Goal: Task Accomplishment & Management: Complete application form

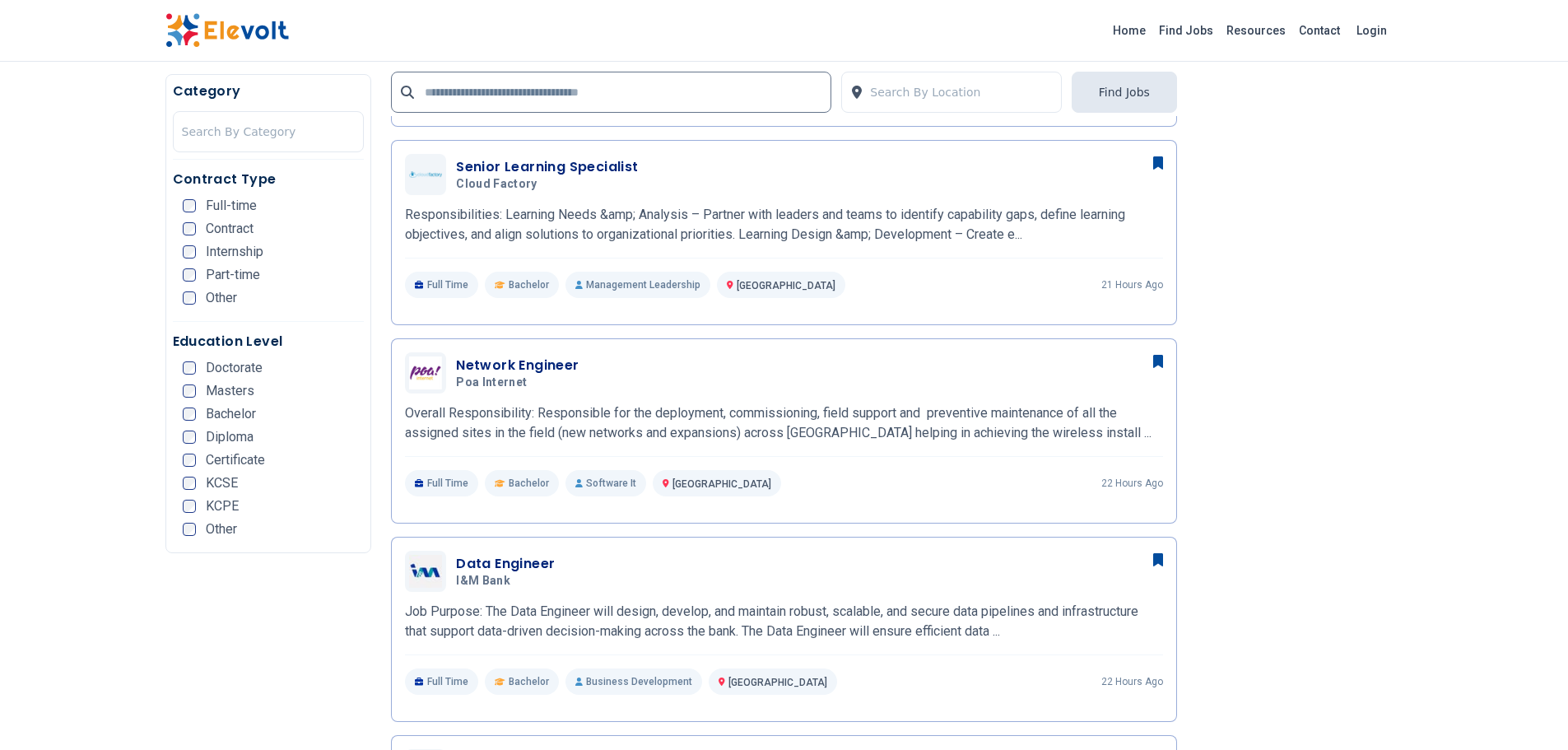
scroll to position [615, 0]
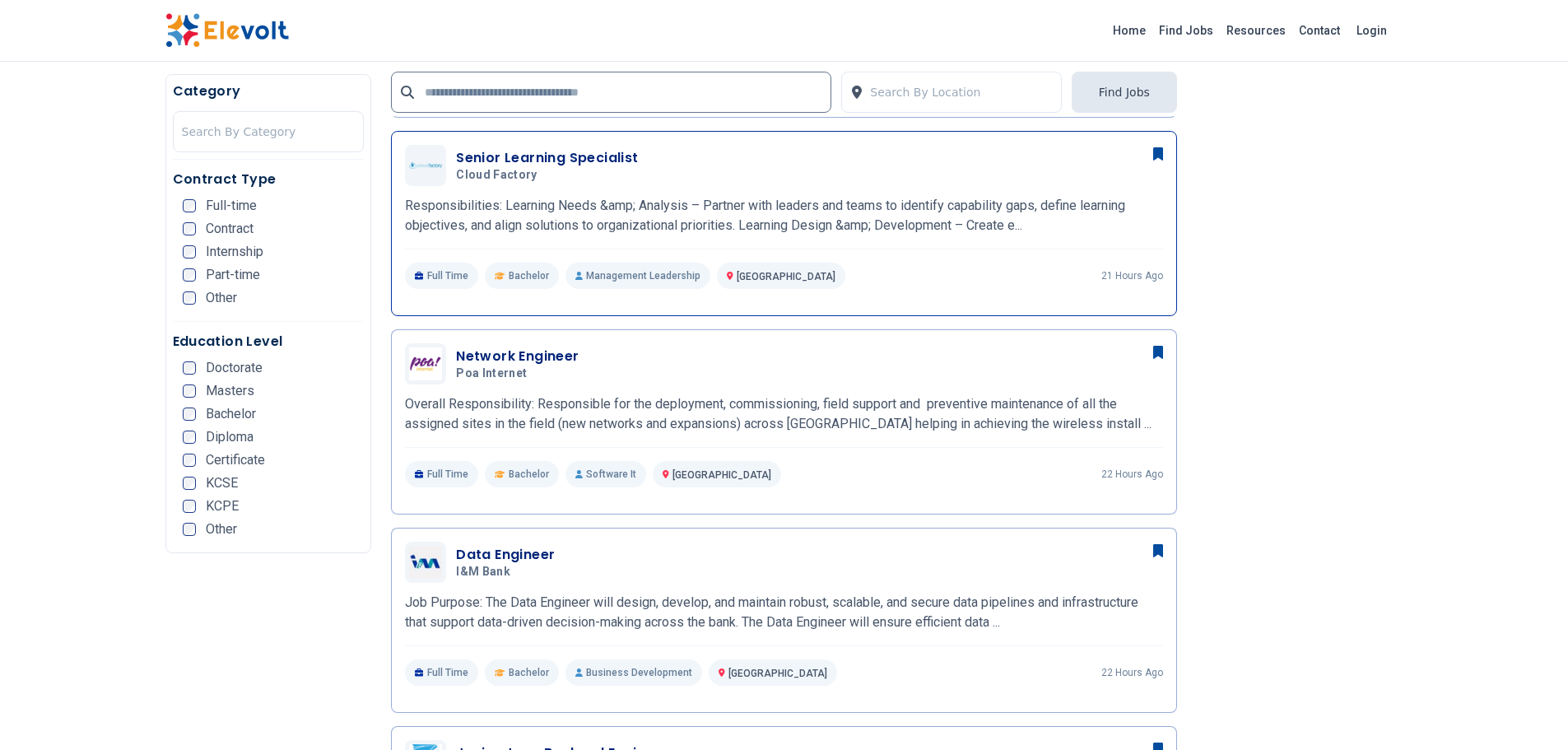
click at [505, 164] on h3 "Senior Learning Specialist" at bounding box center [547, 158] width 182 height 20
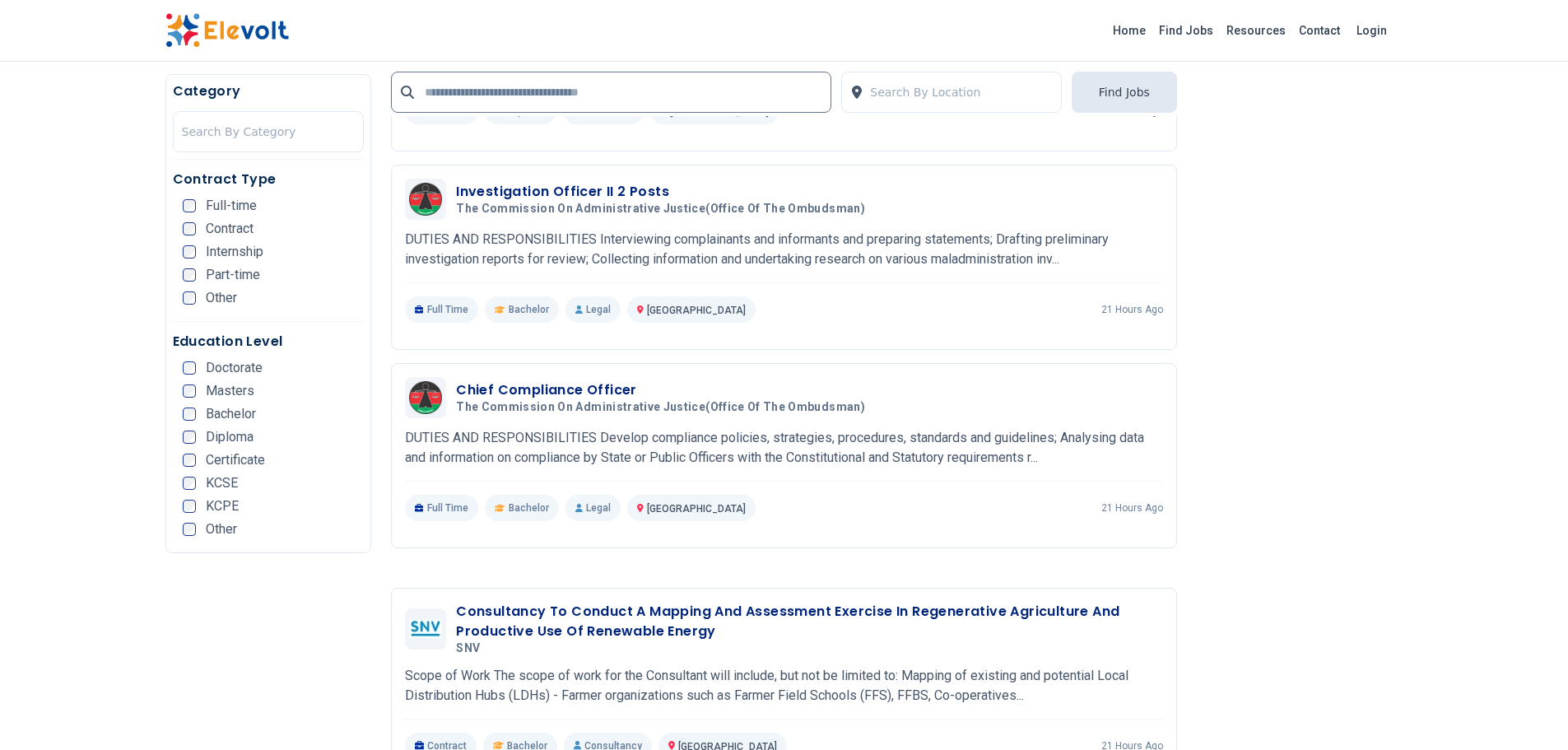
scroll to position [2639, 0]
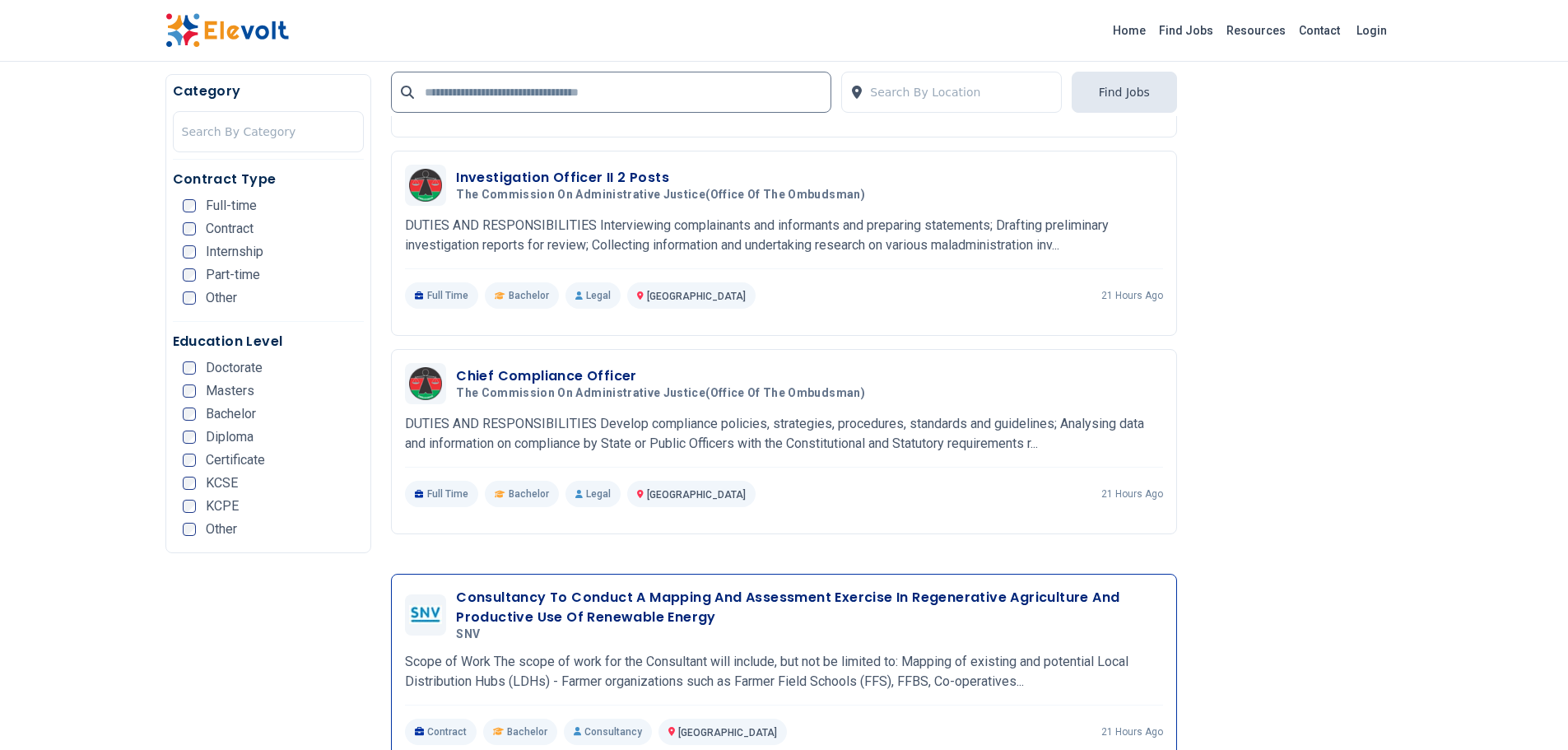
click at [636, 588] on h3 "Consultancy To Conduct A Mapping And Assessment Exercise In Regenerative Agricu…" at bounding box center [809, 608] width 707 height 40
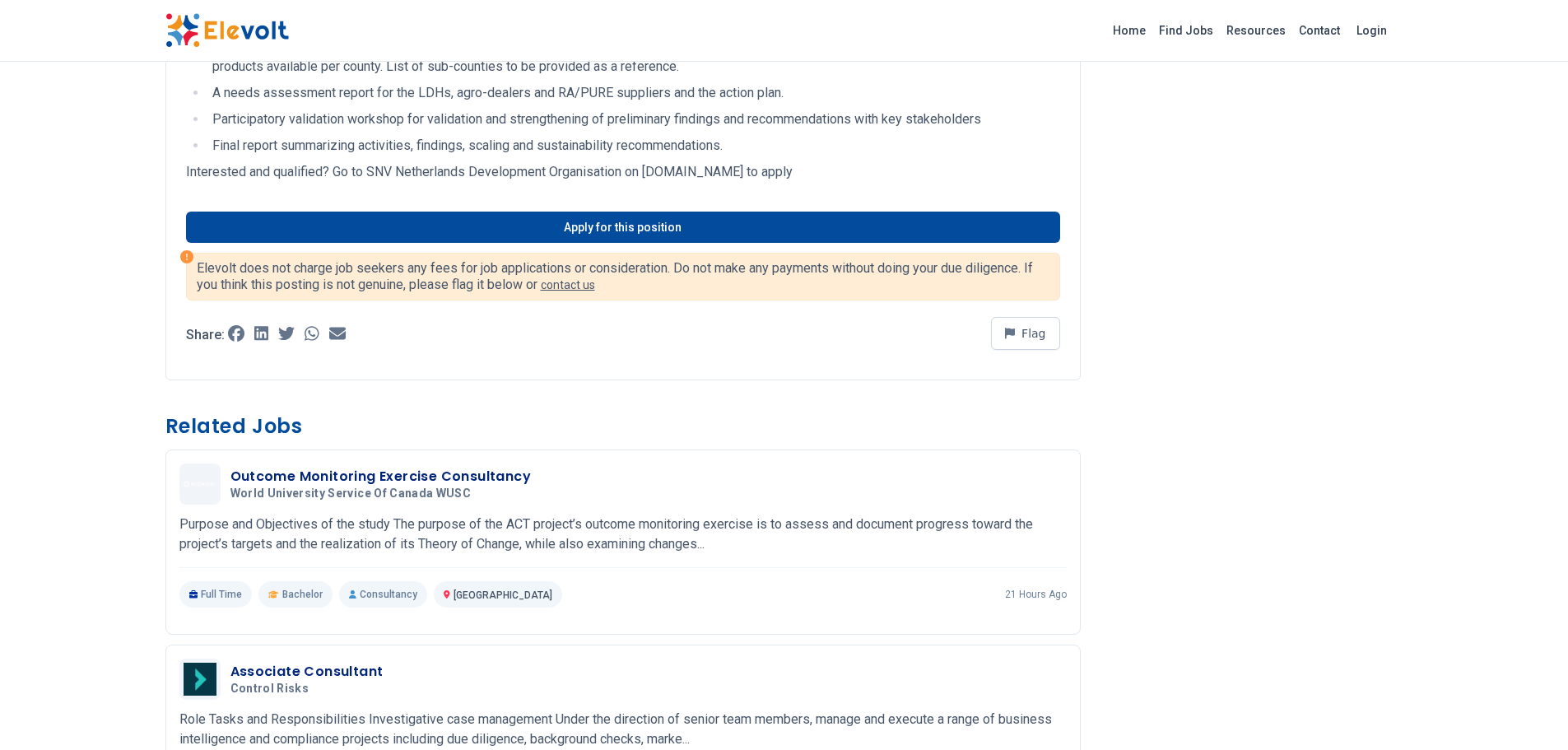
scroll to position [643, 0]
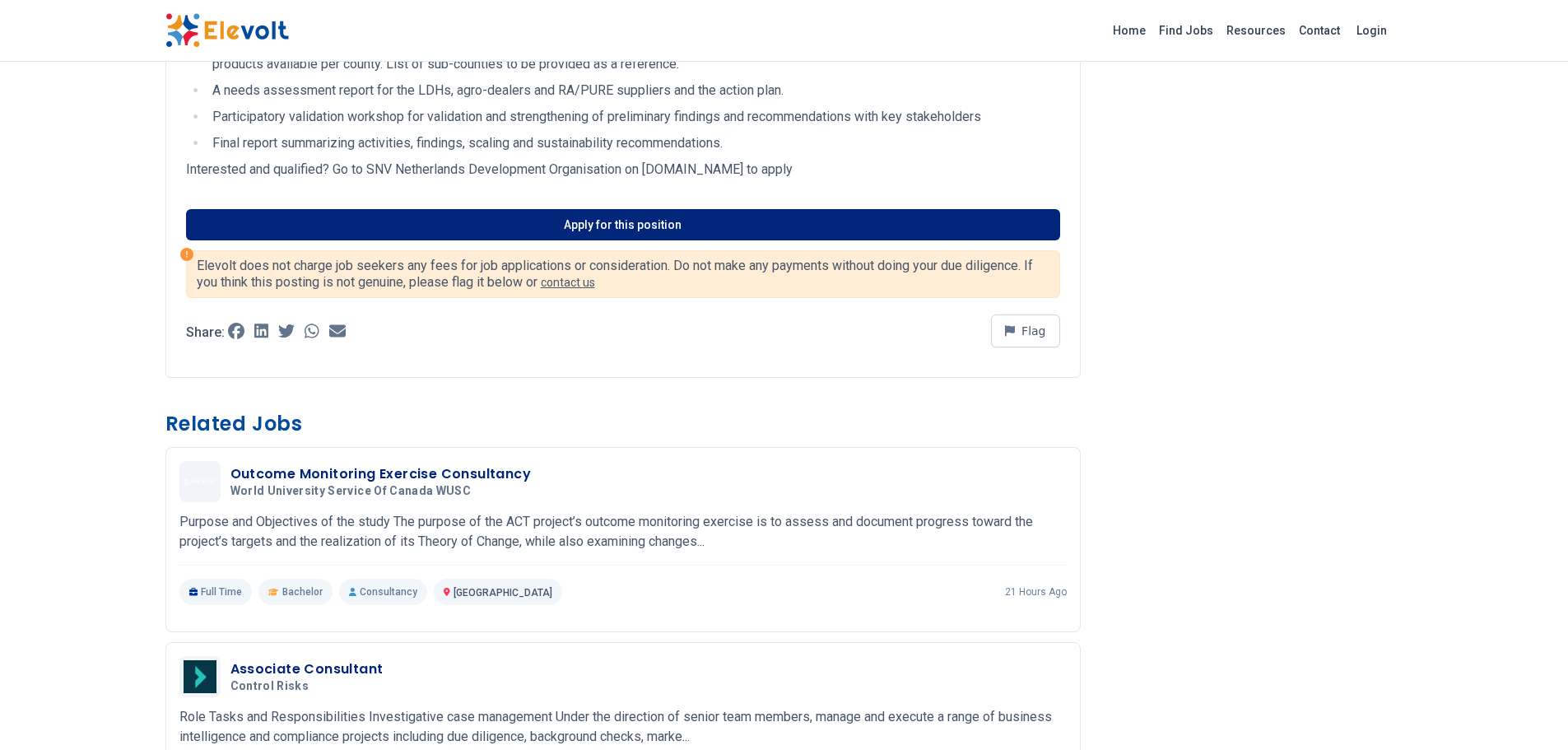
click at [735, 219] on link "Apply for this position" at bounding box center [622, 225] width 874 height 32
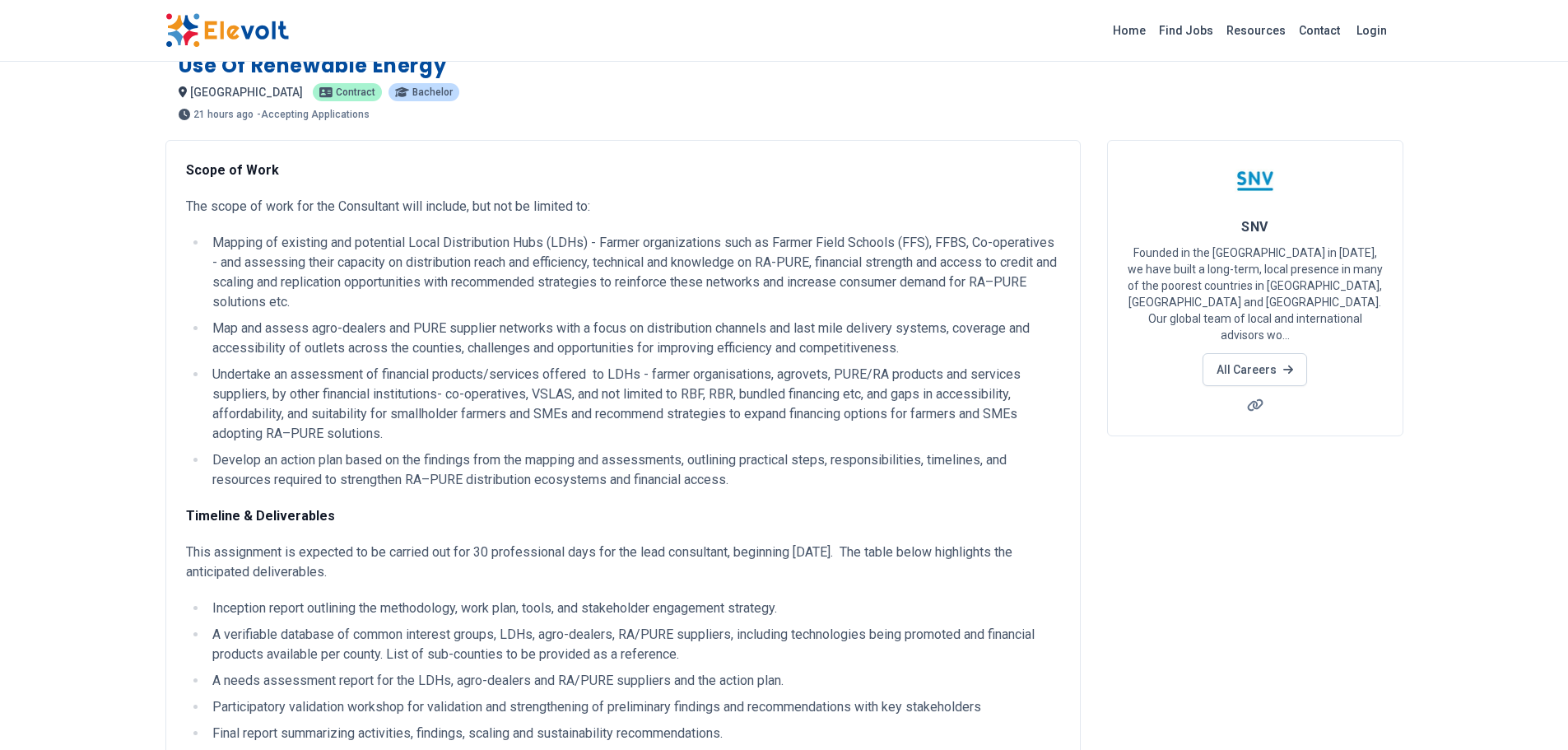
scroll to position [0, 0]
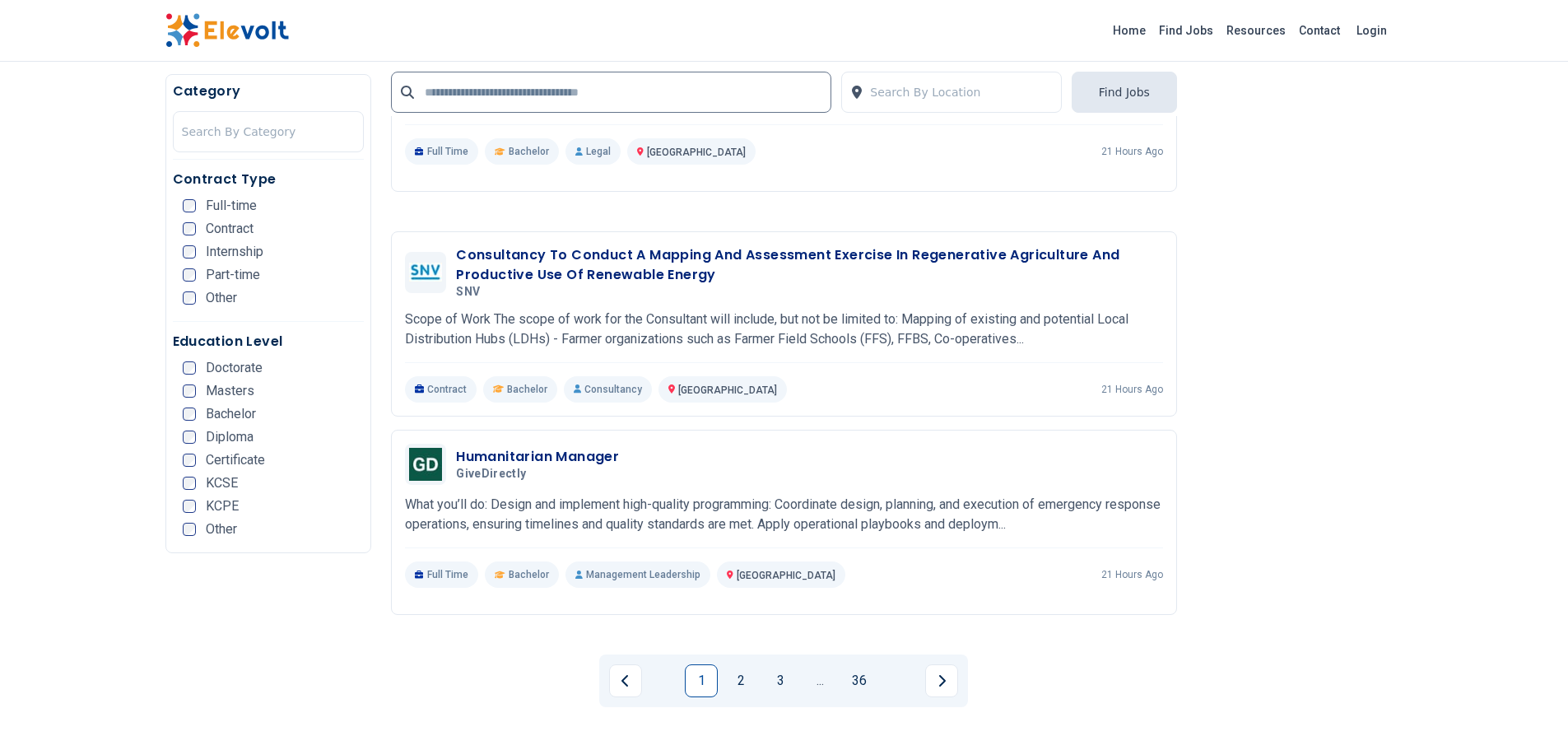
scroll to position [2969, 0]
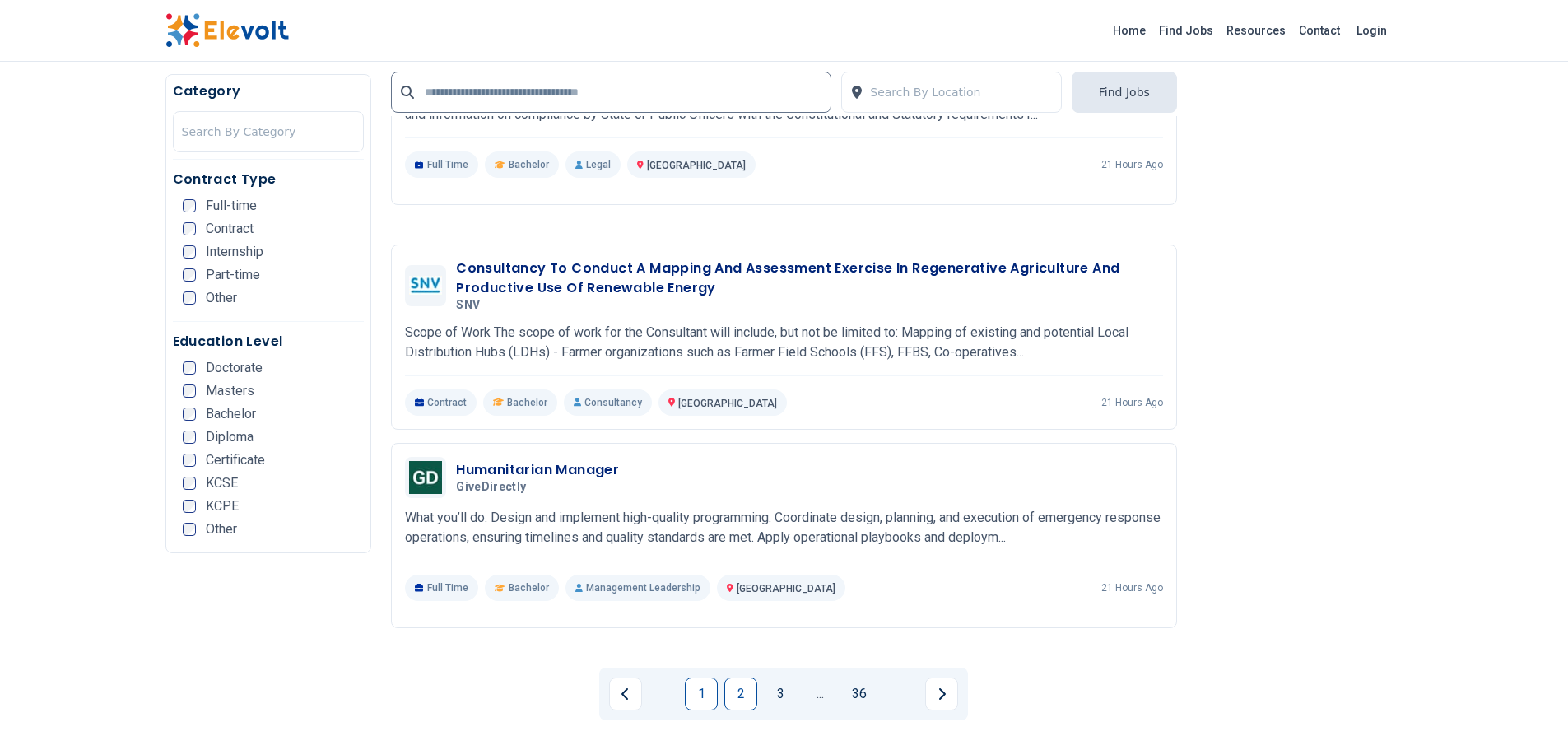
click at [739, 678] on link "2" at bounding box center [740, 693] width 33 height 33
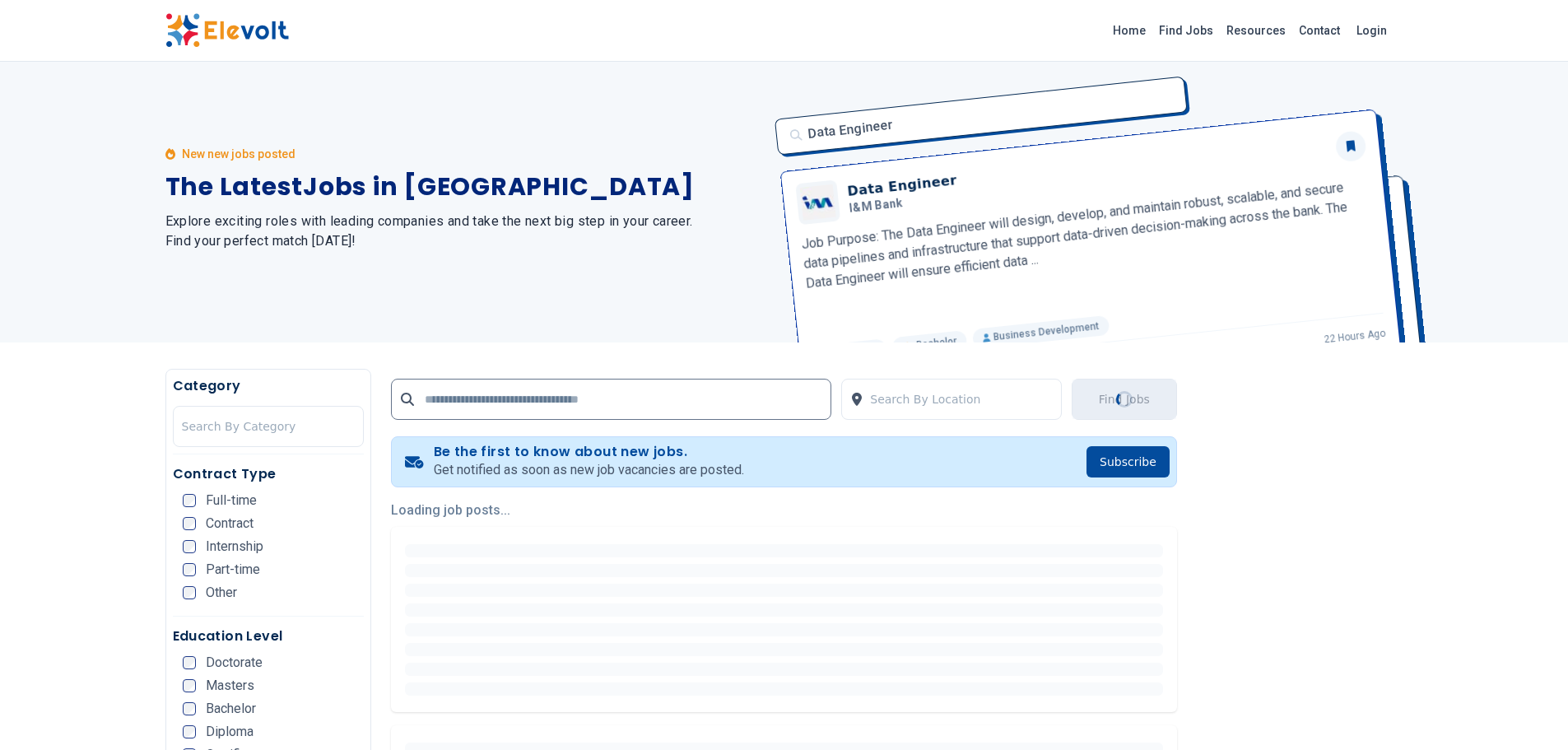
scroll to position [0, 0]
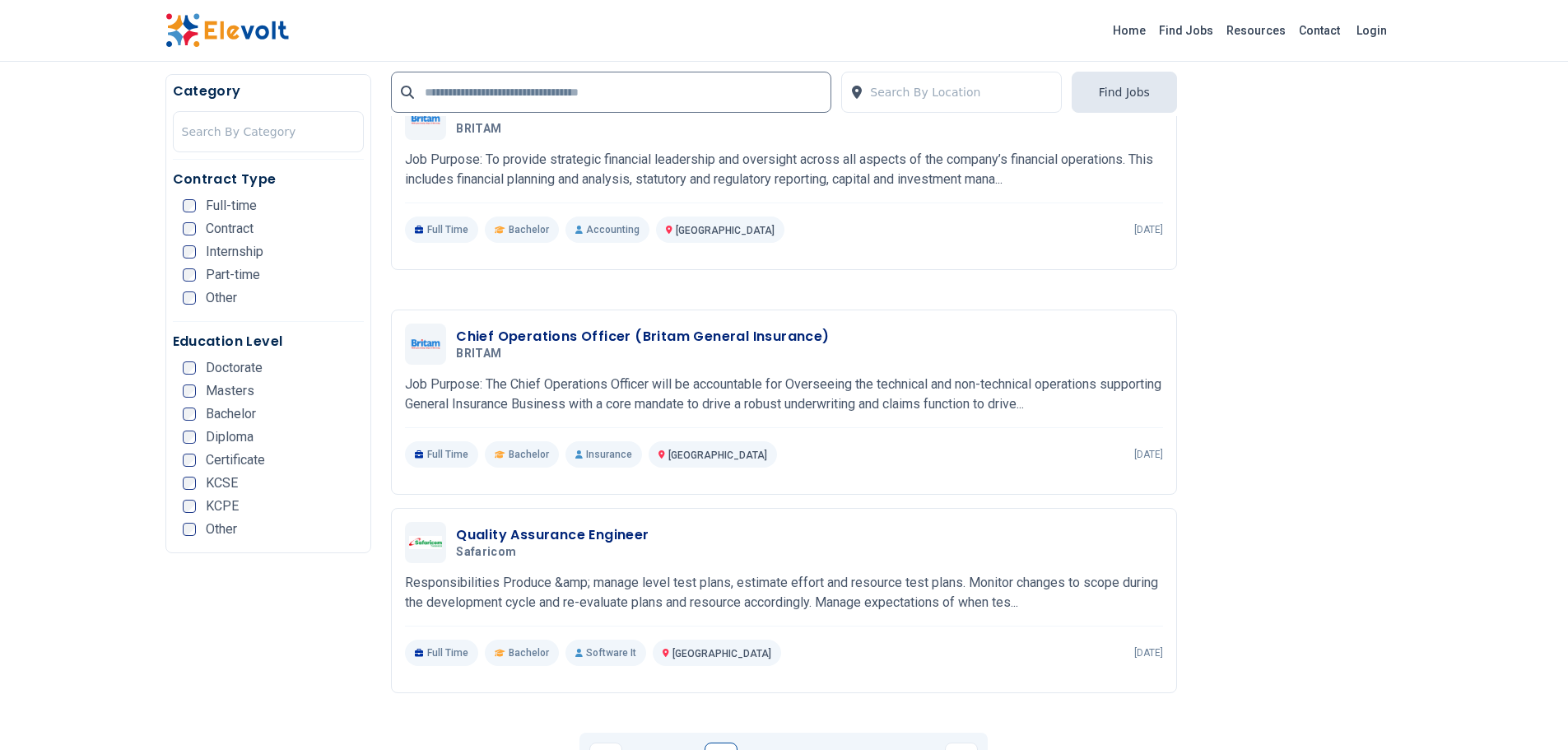
scroll to position [2906, 0]
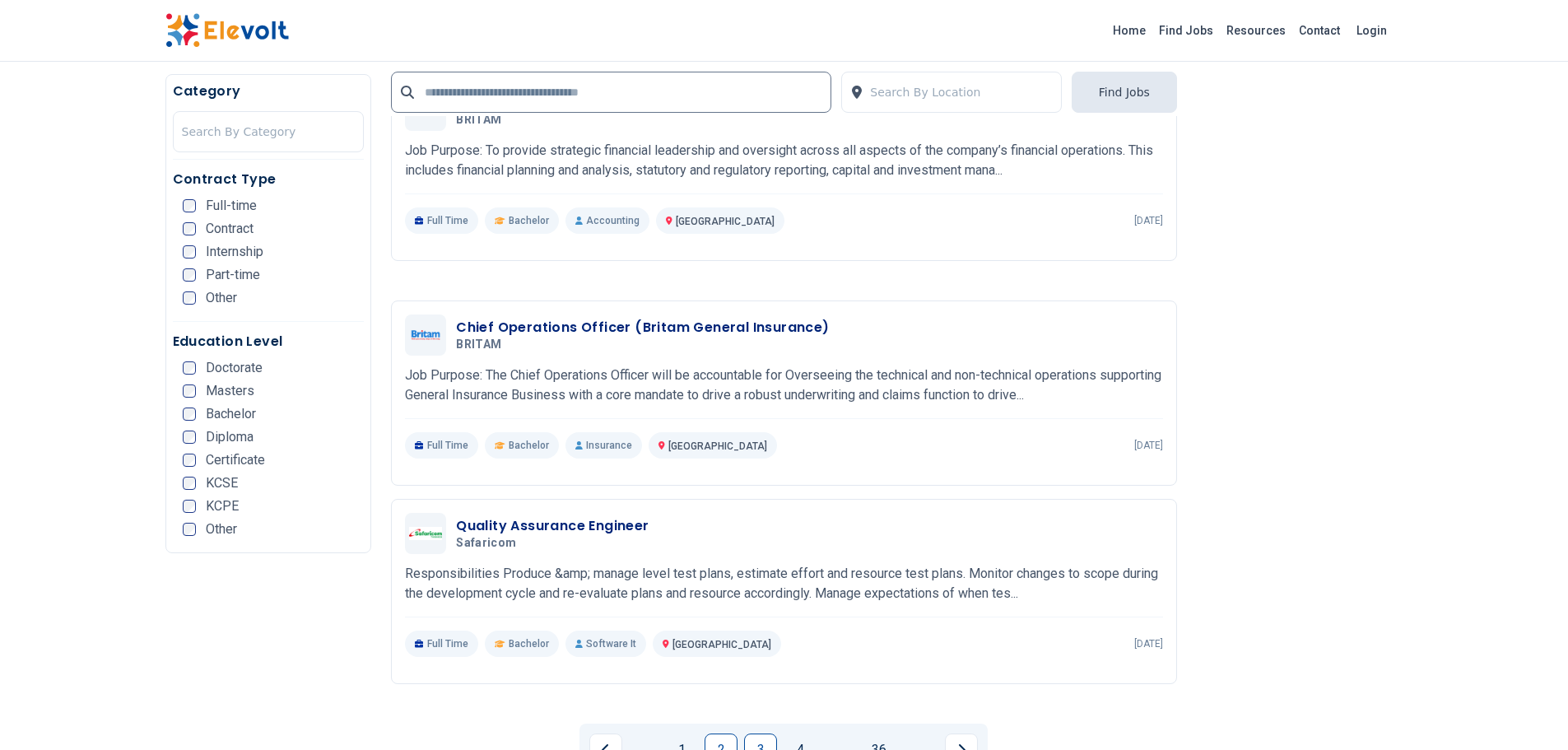
click at [761, 734] on link "3" at bounding box center [760, 750] width 33 height 33
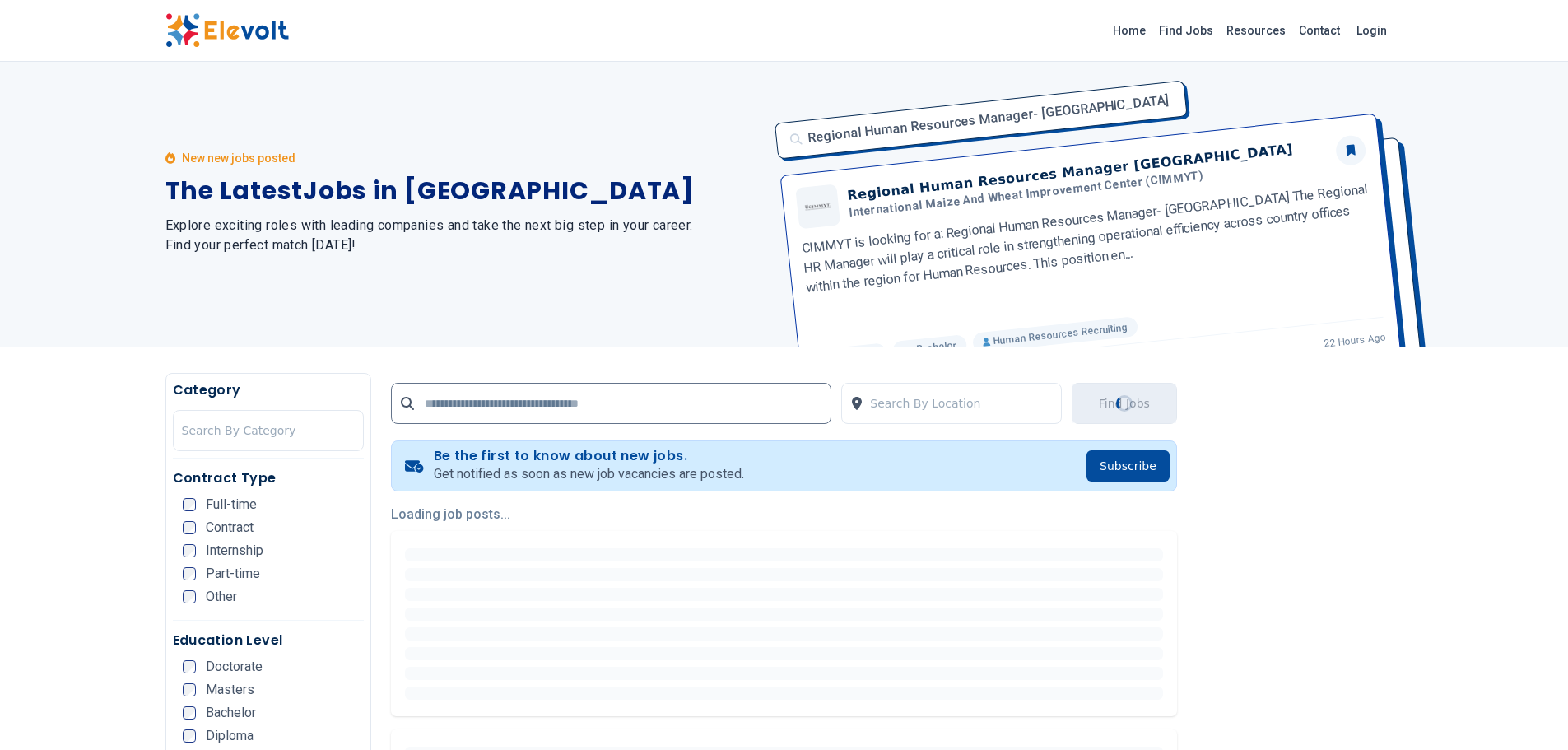
scroll to position [0, 0]
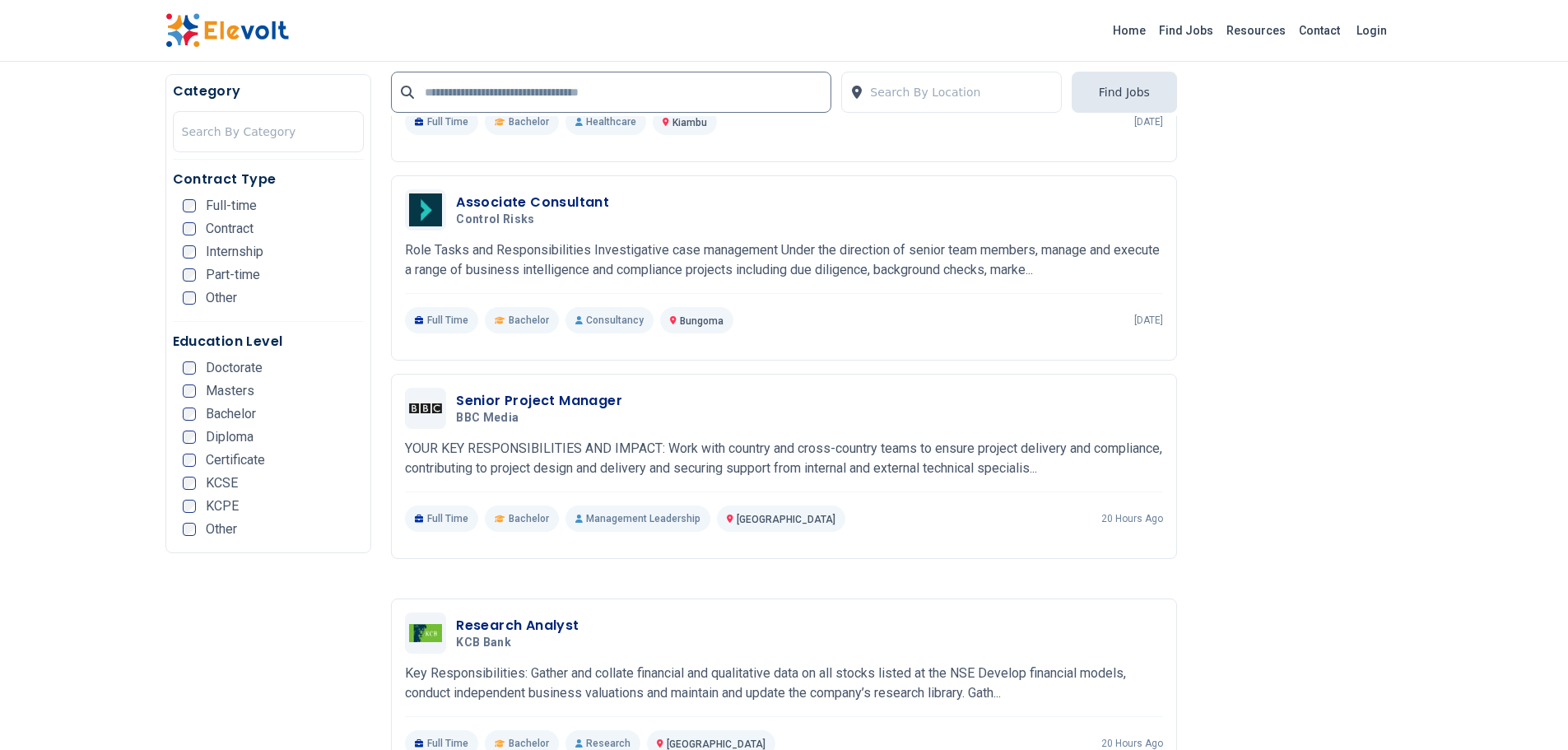
scroll to position [1810, 0]
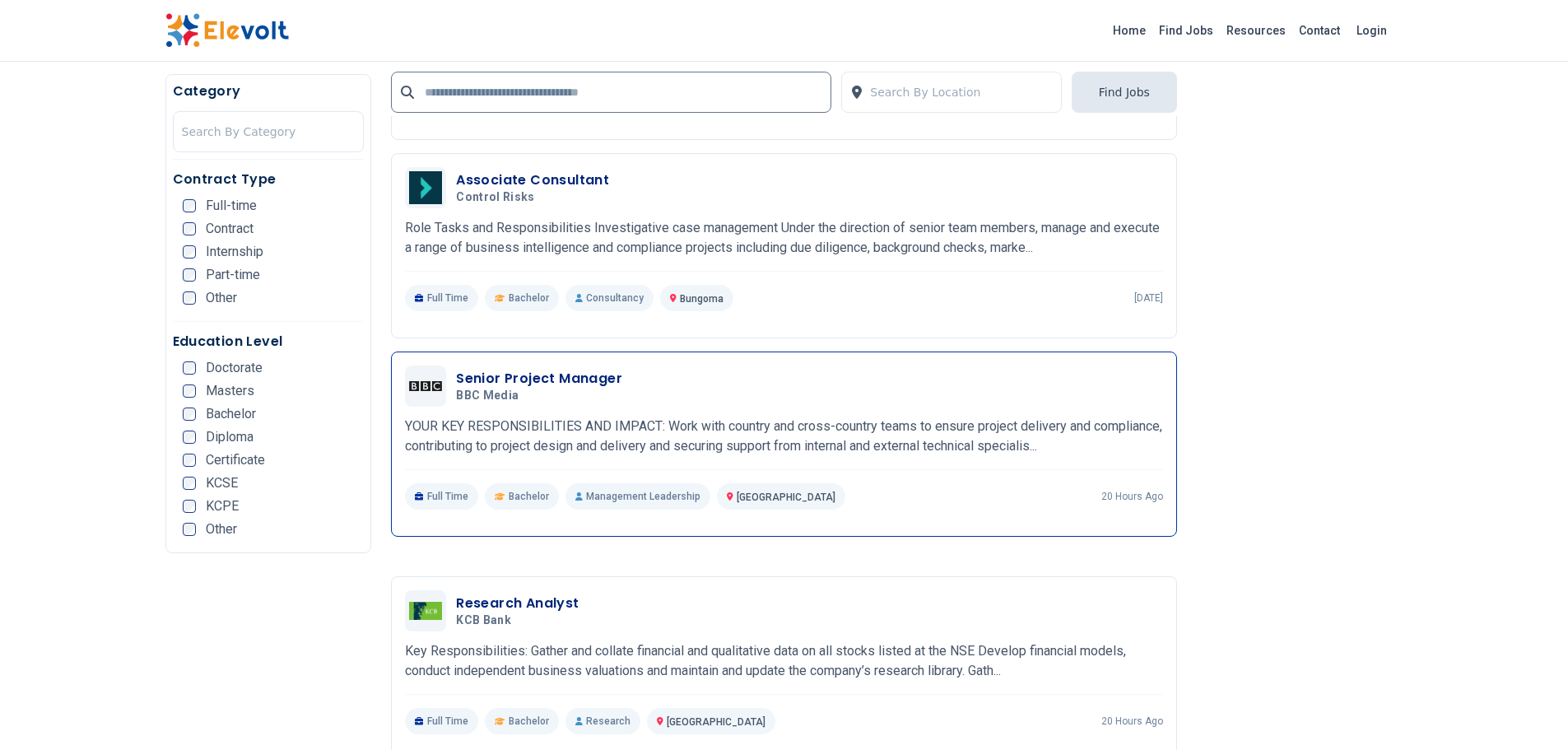
click at [522, 369] on h3 "Senior Project Manager" at bounding box center [539, 378] width 166 height 20
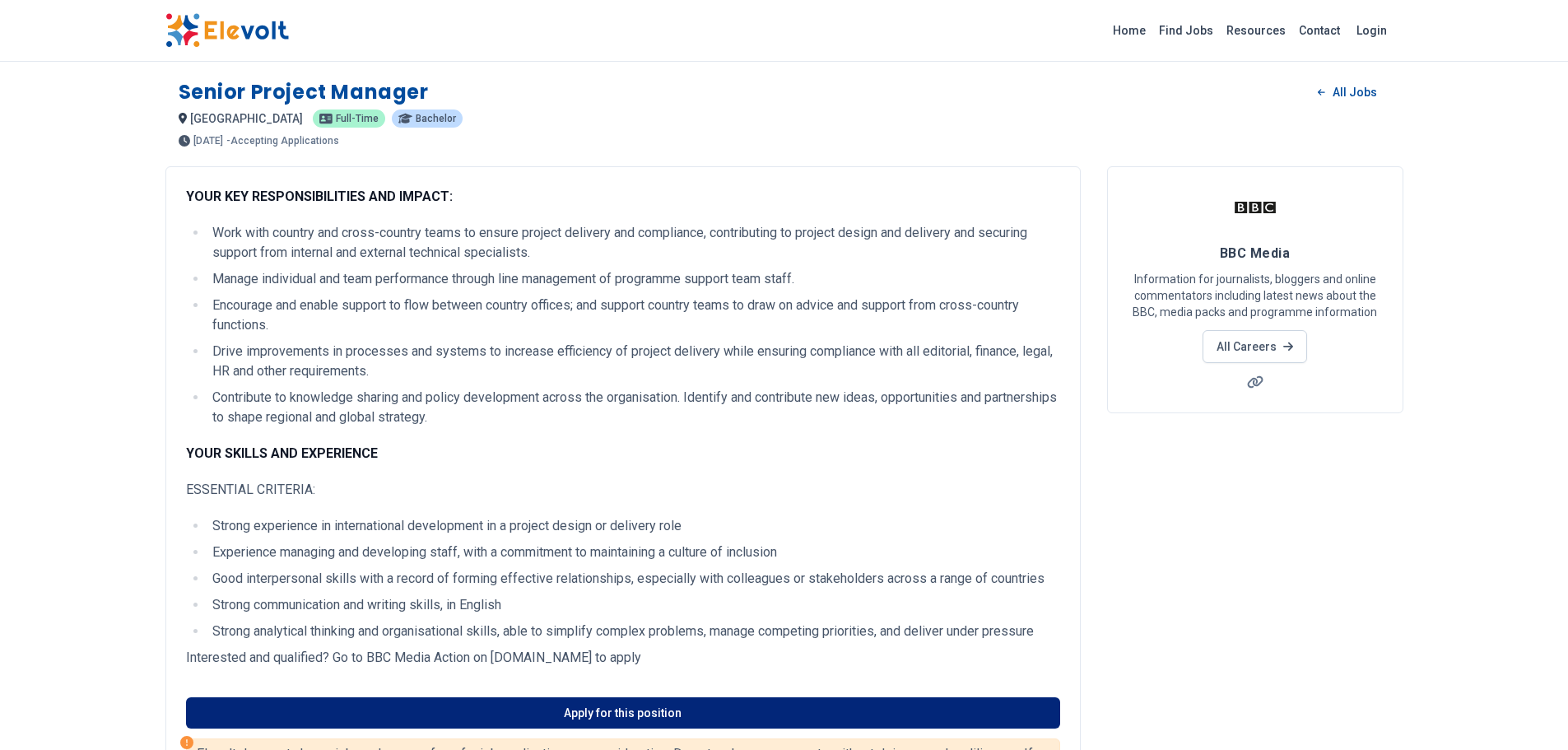
click at [623, 722] on link "Apply for this position" at bounding box center [622, 714] width 874 height 32
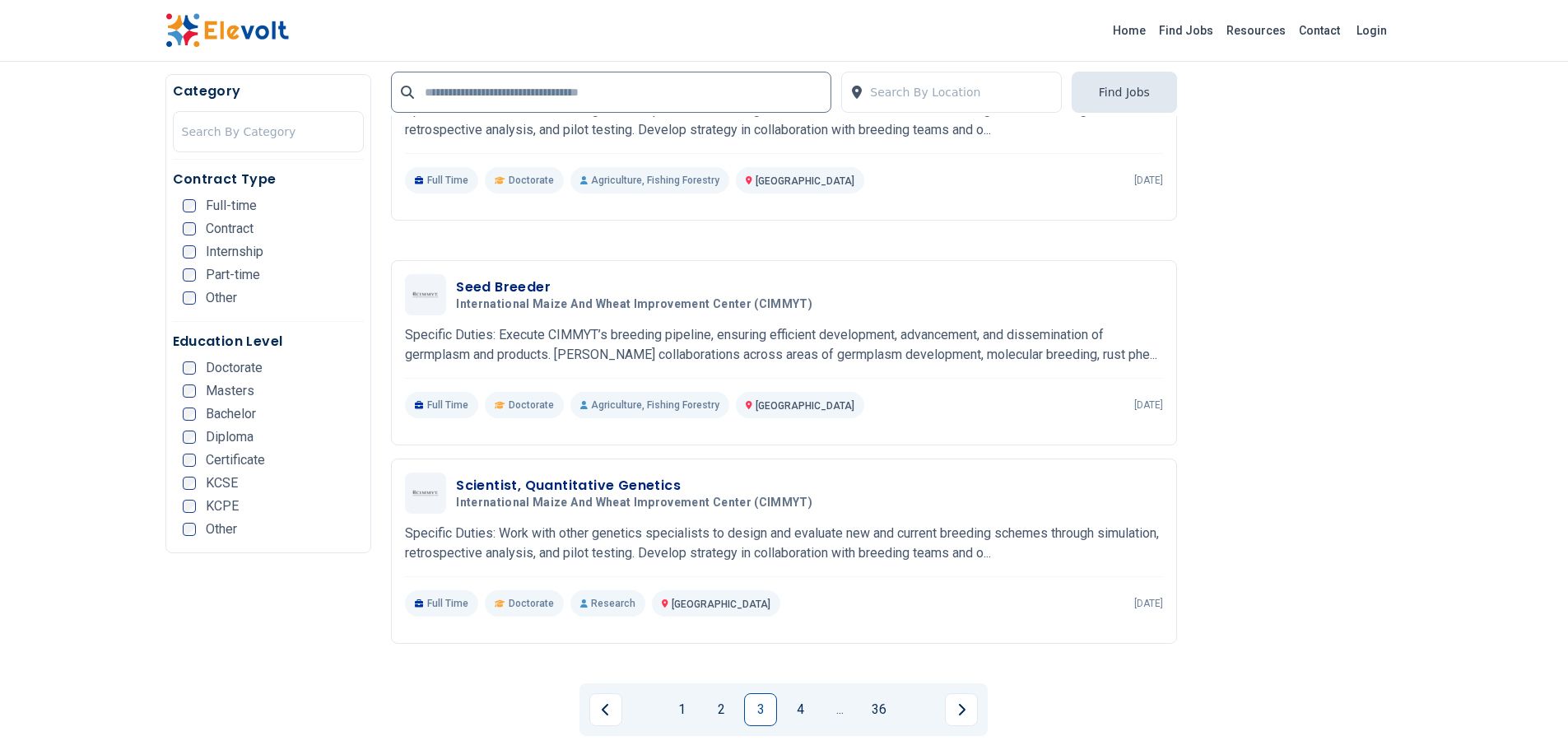
scroll to position [2951, 0]
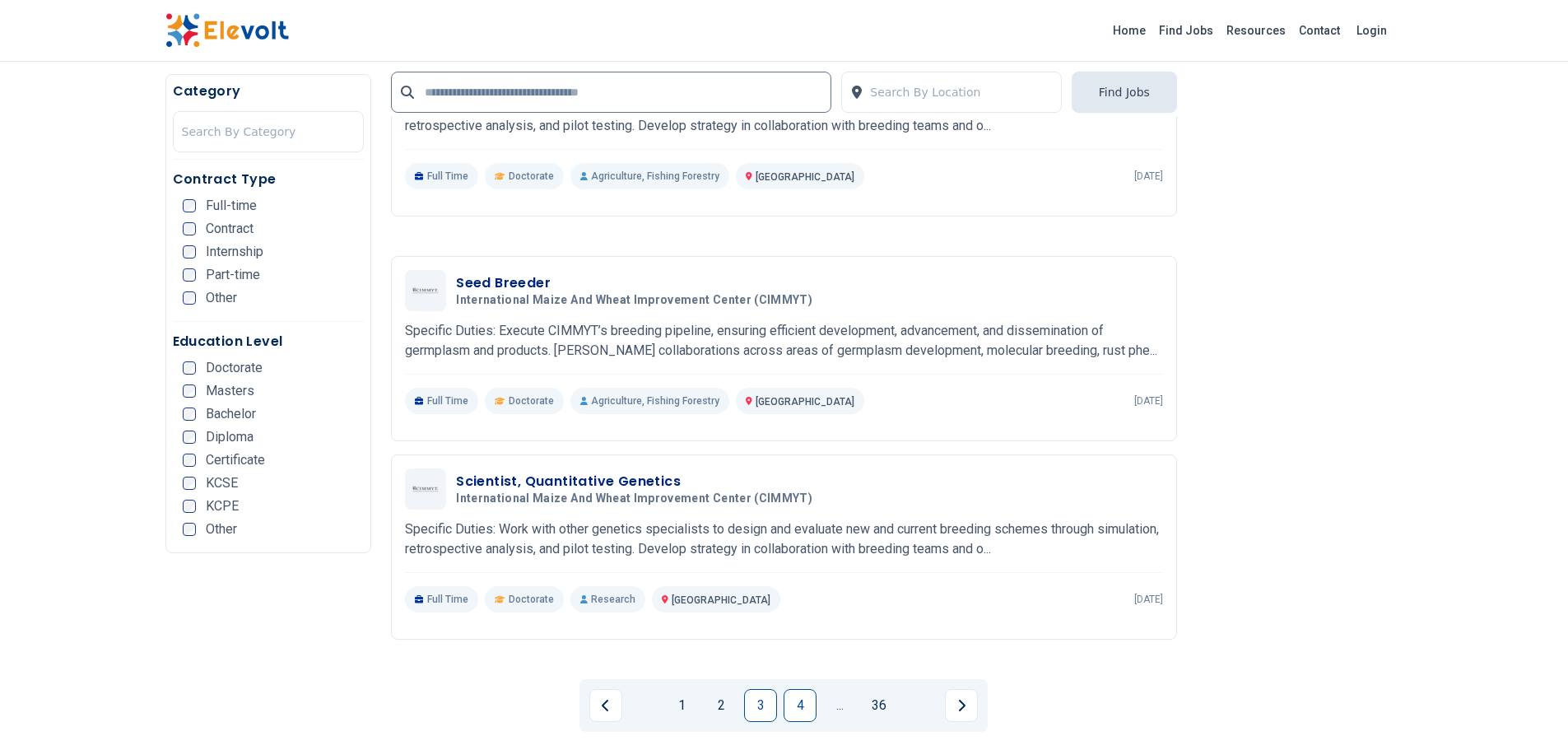
click at [800, 690] on link "4" at bounding box center [800, 705] width 33 height 33
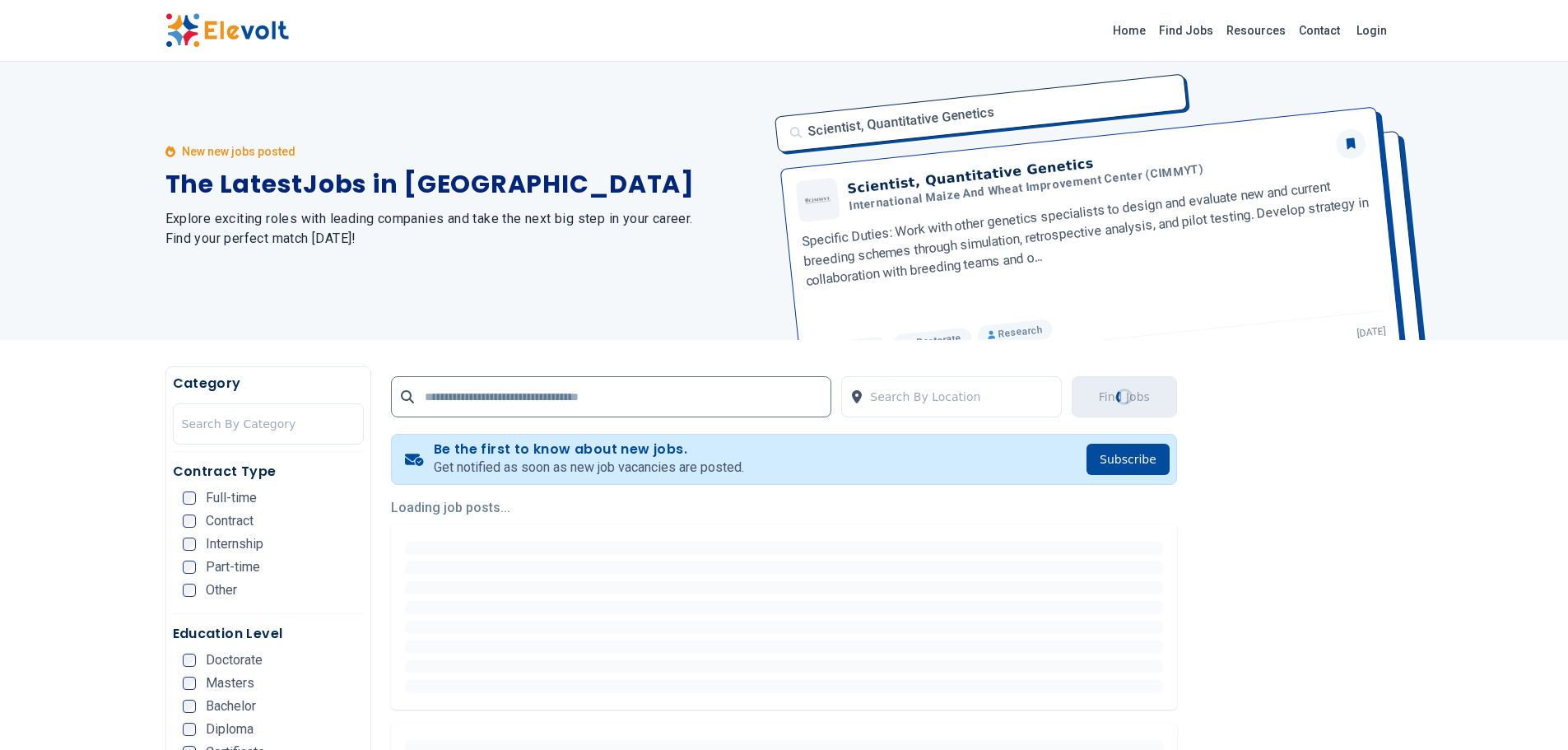
scroll to position [0, 0]
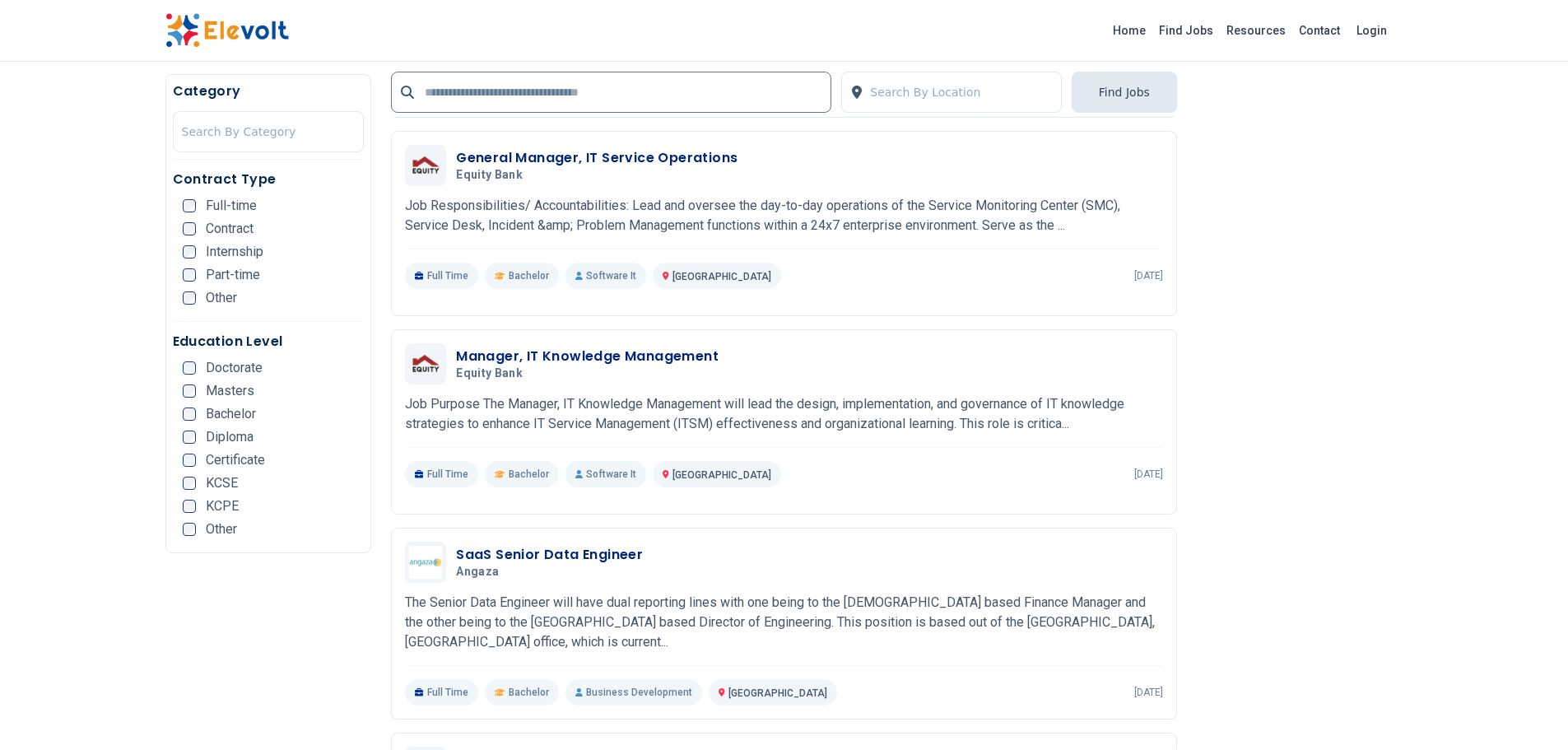
scroll to position [625, 0]
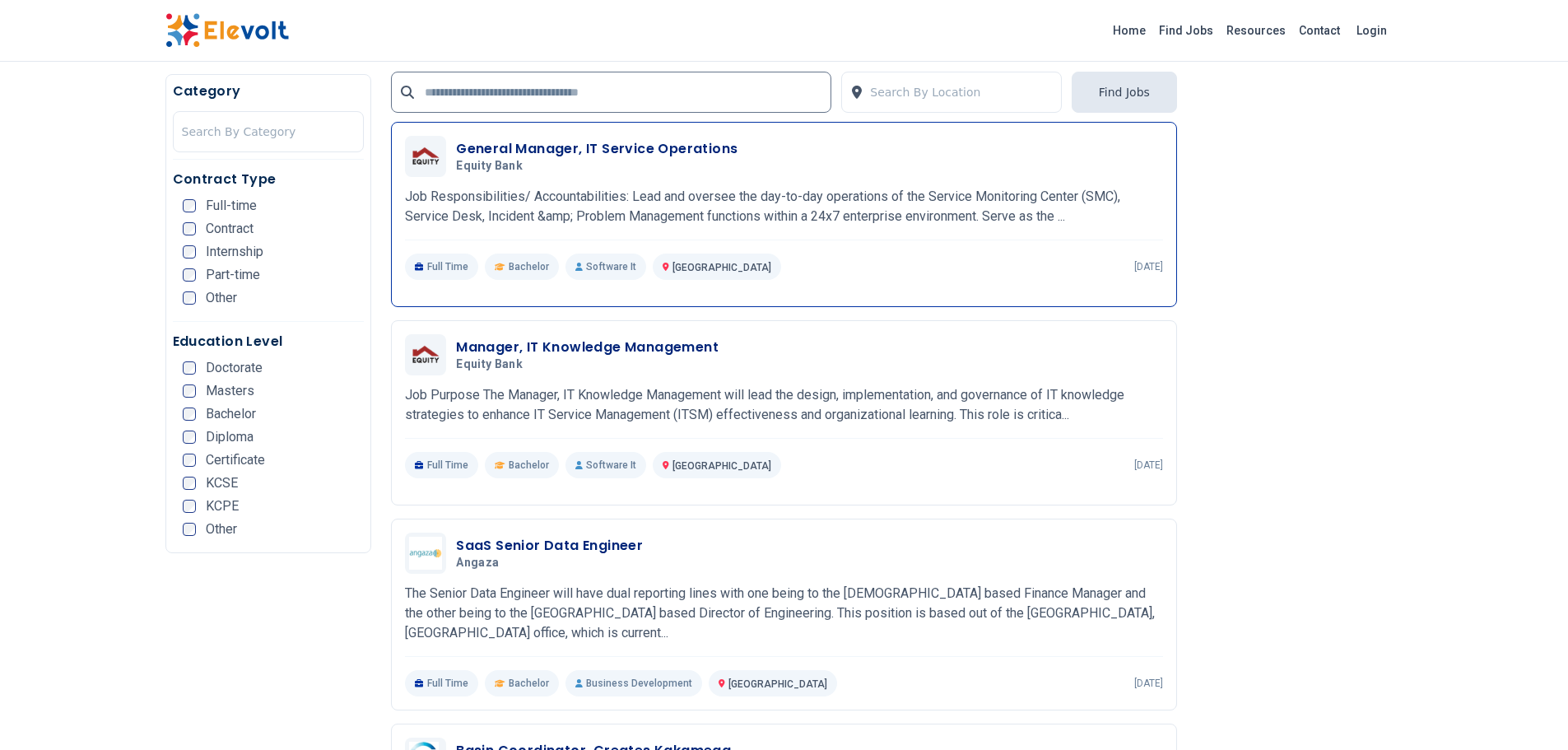
click at [520, 154] on h3 "General Manager, IT Service Operations" at bounding box center [596, 149] width 281 height 20
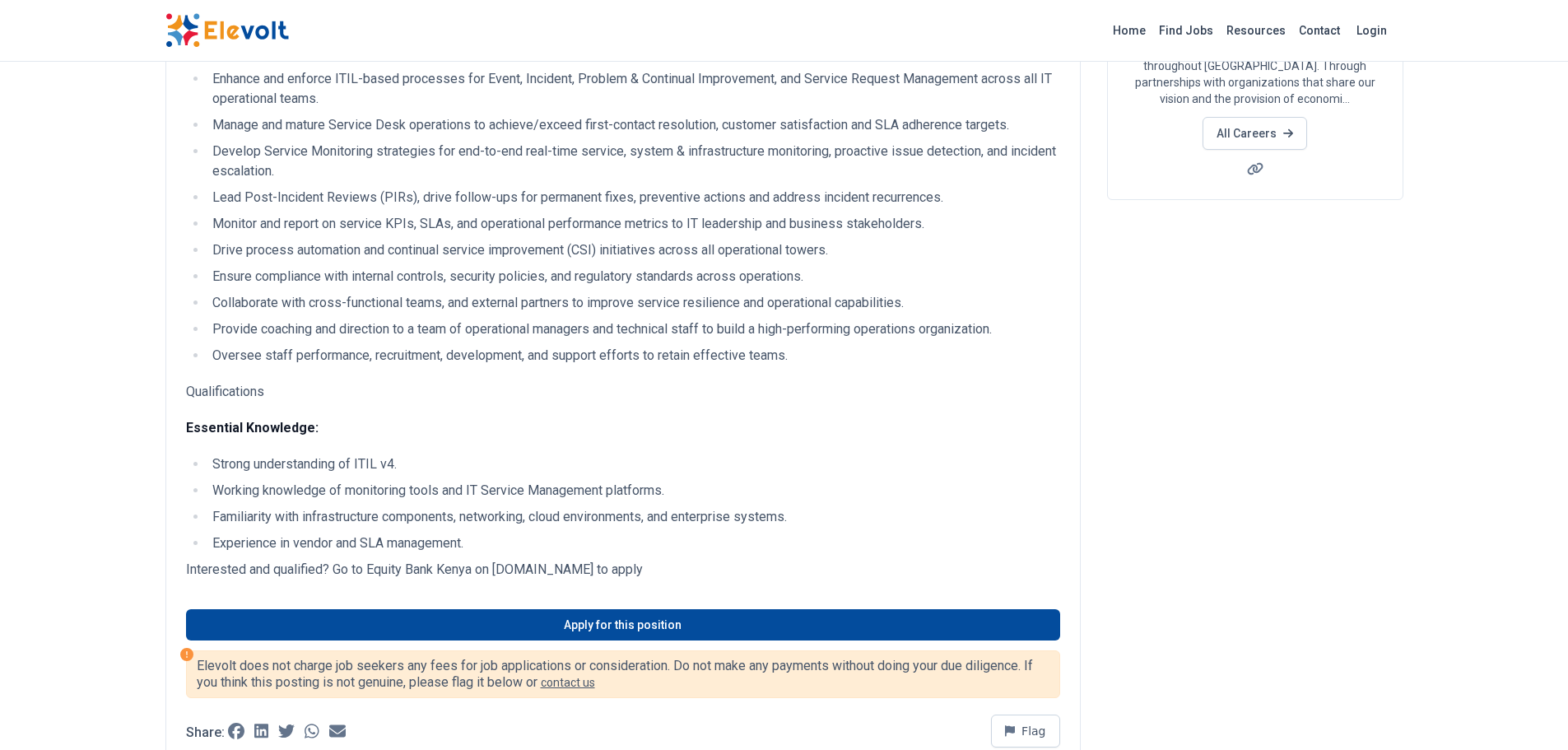
scroll to position [255, 0]
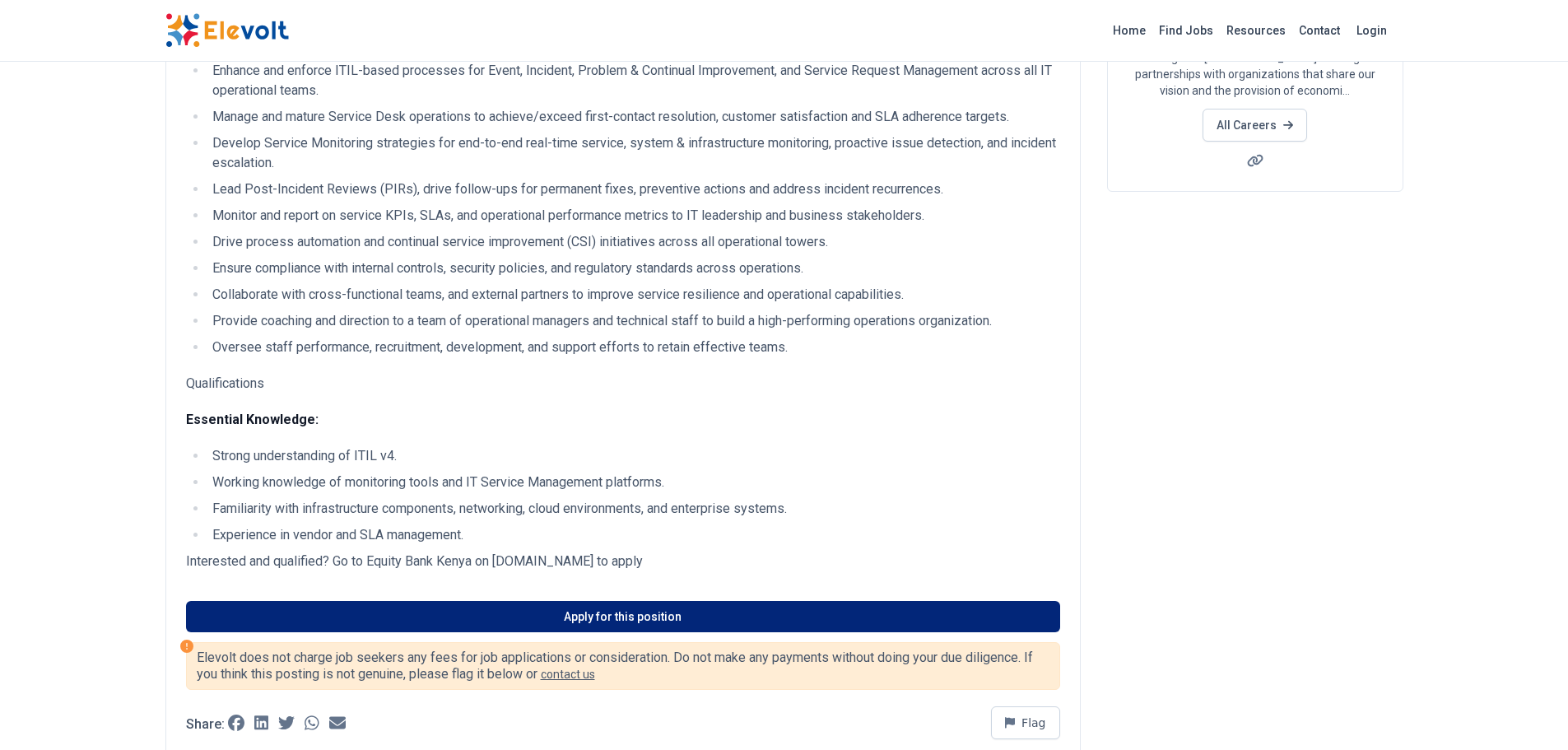
click at [611, 617] on link "Apply for this position" at bounding box center [622, 617] width 874 height 32
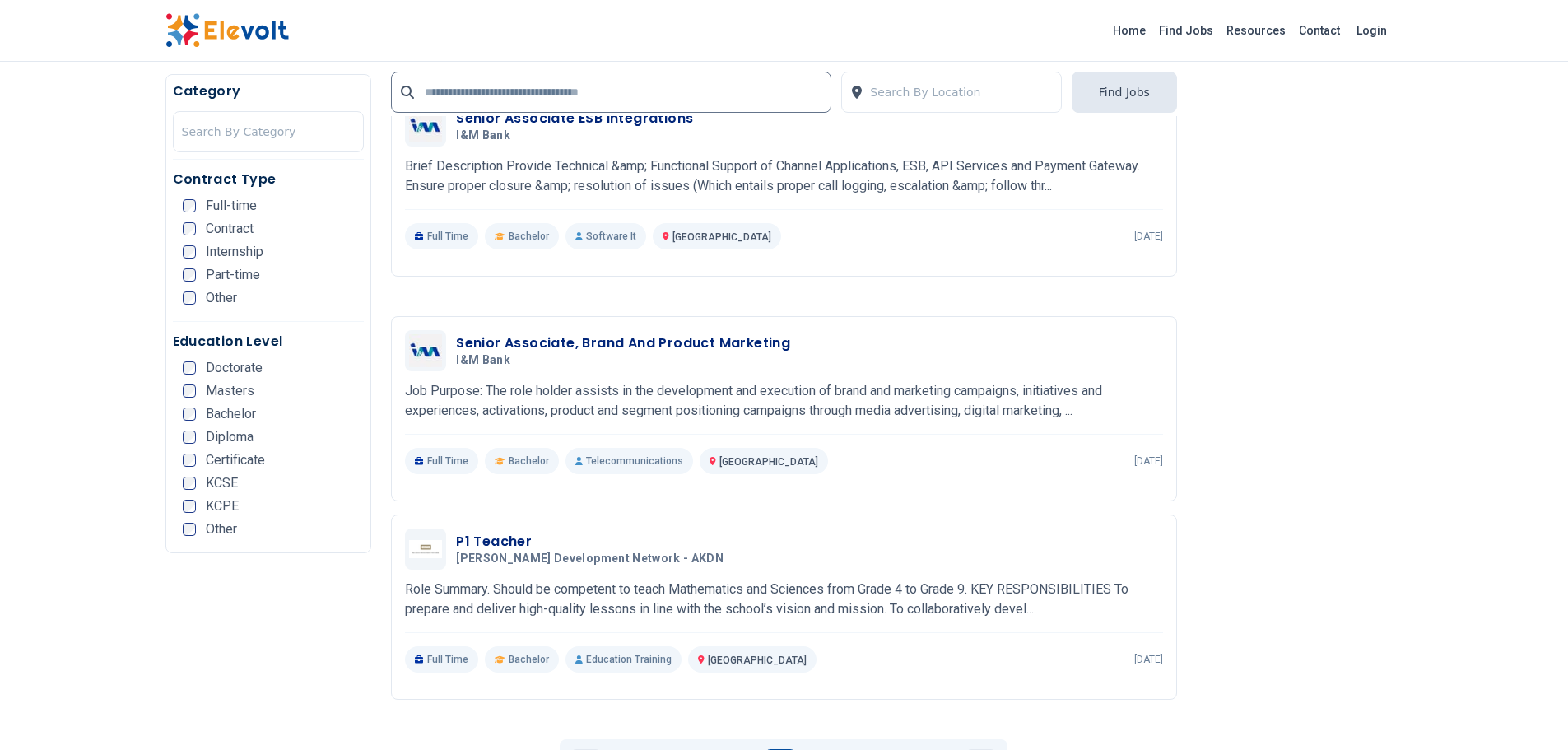
scroll to position [2920, 0]
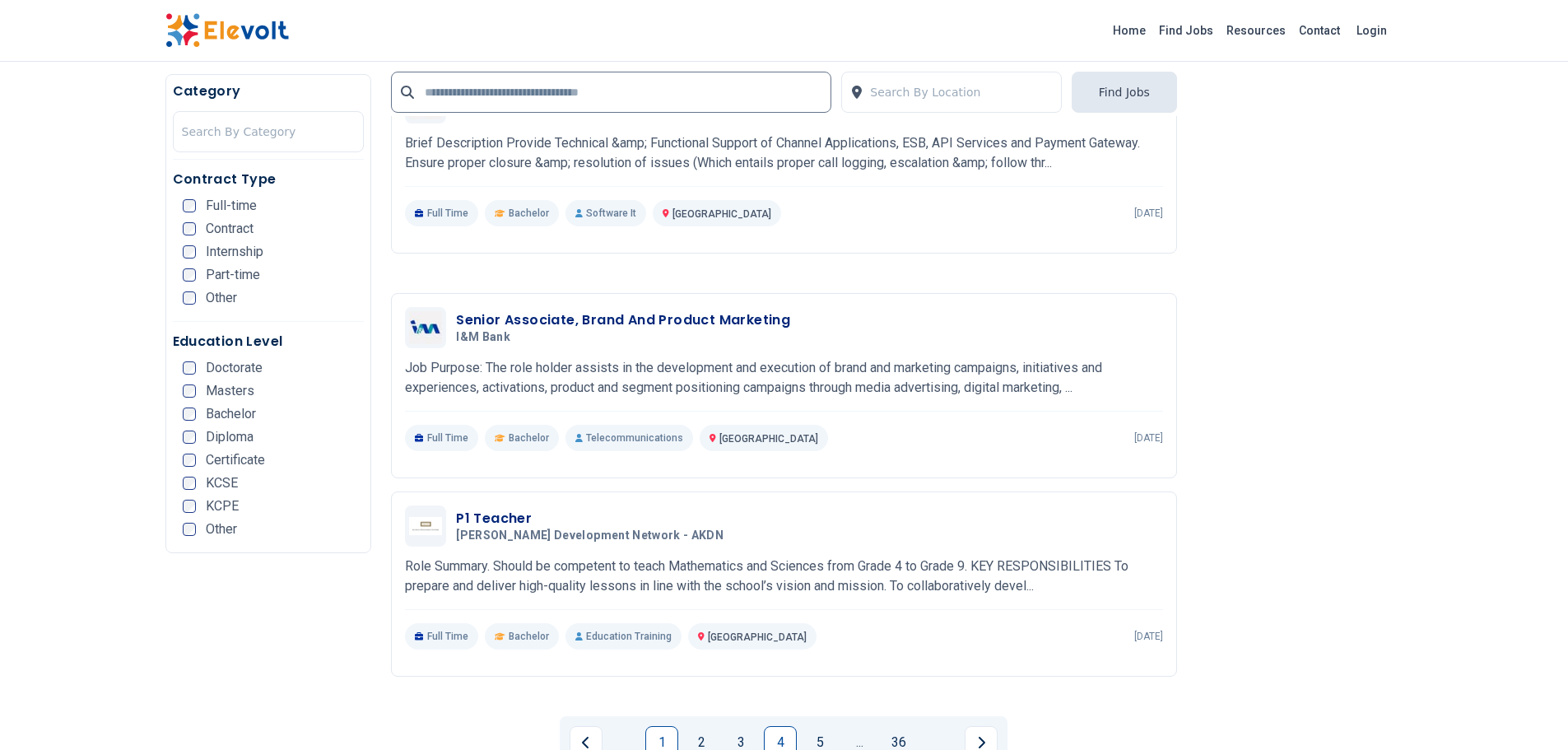
click at [663, 727] on link "1" at bounding box center [661, 743] width 33 height 33
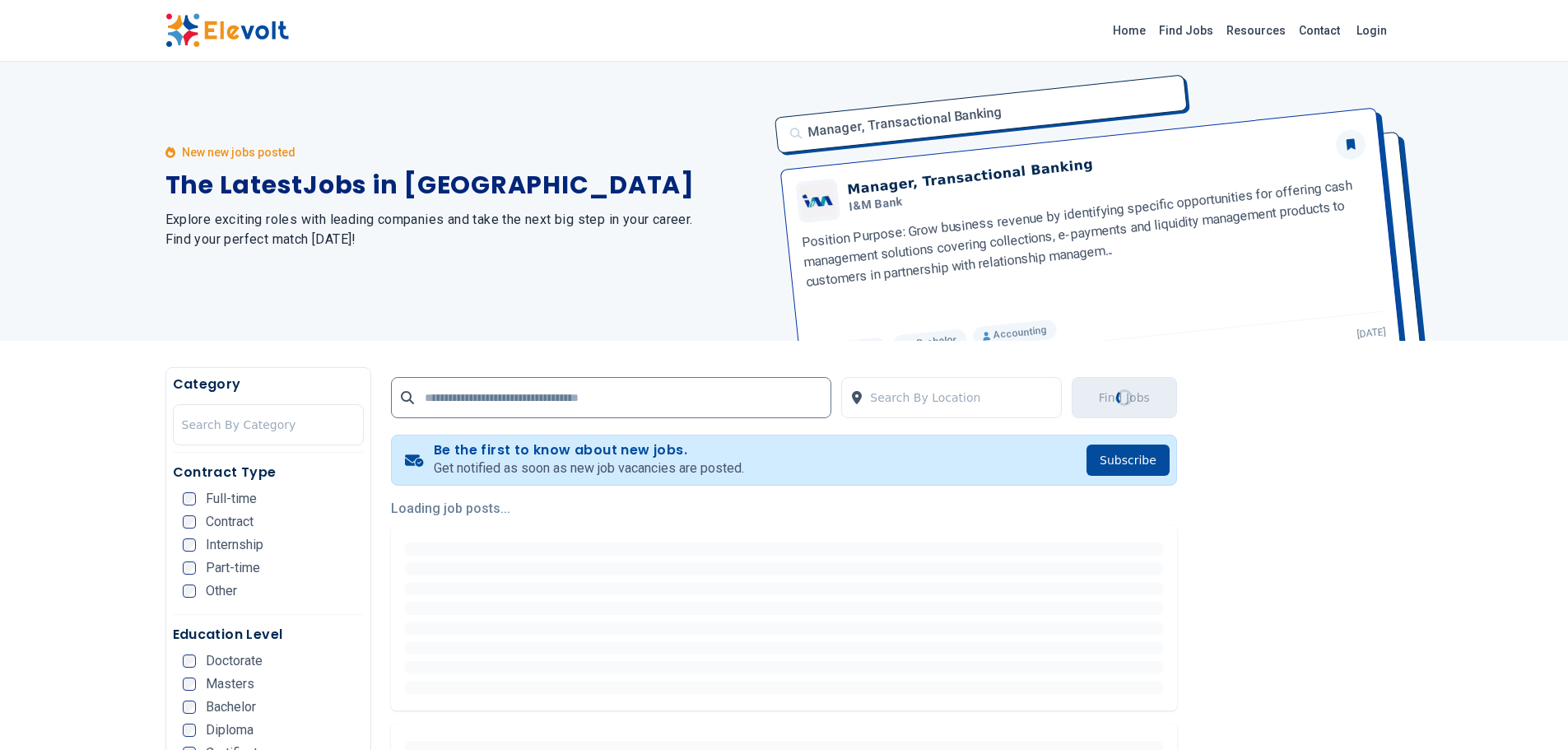
scroll to position [0, 0]
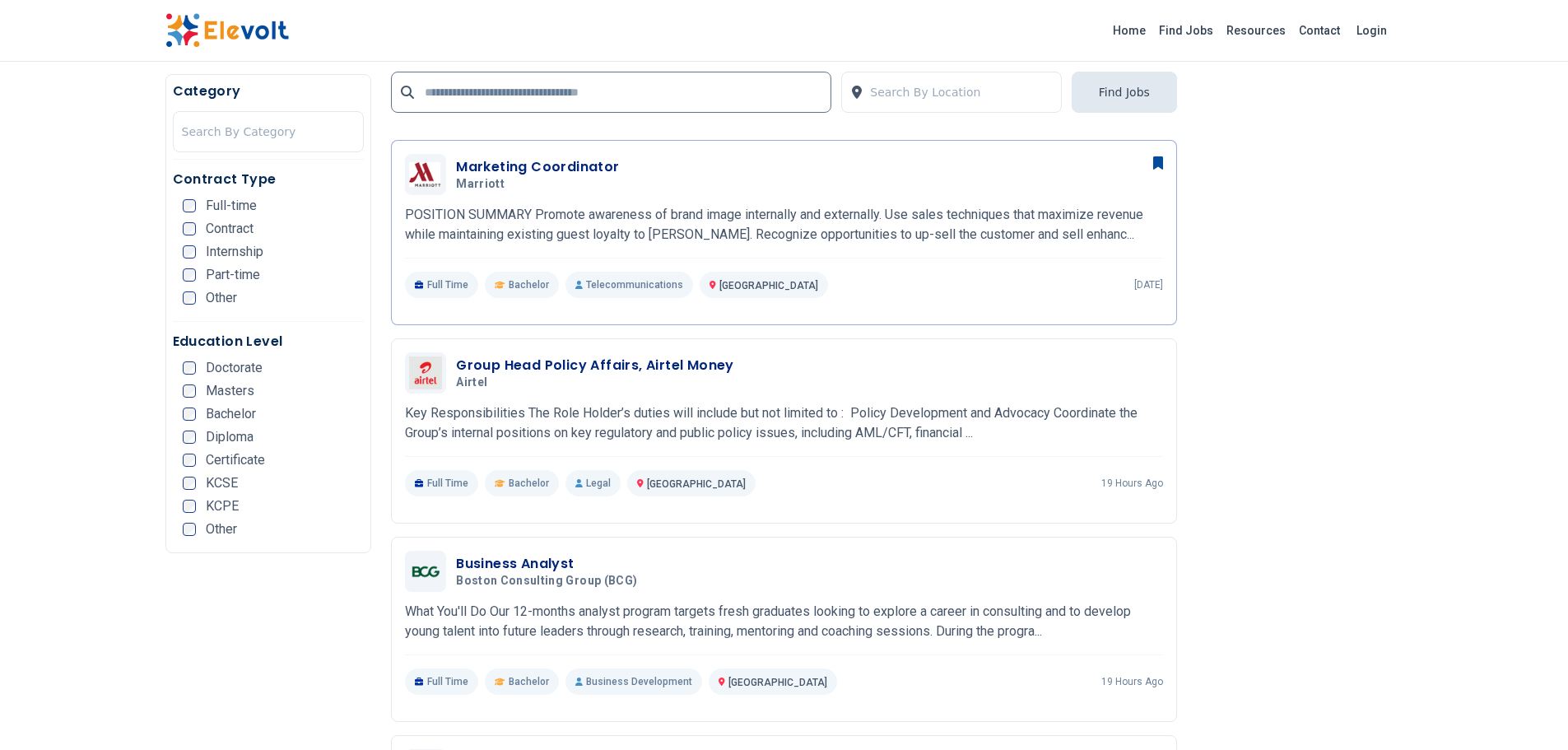
scroll to position [1436, 0]
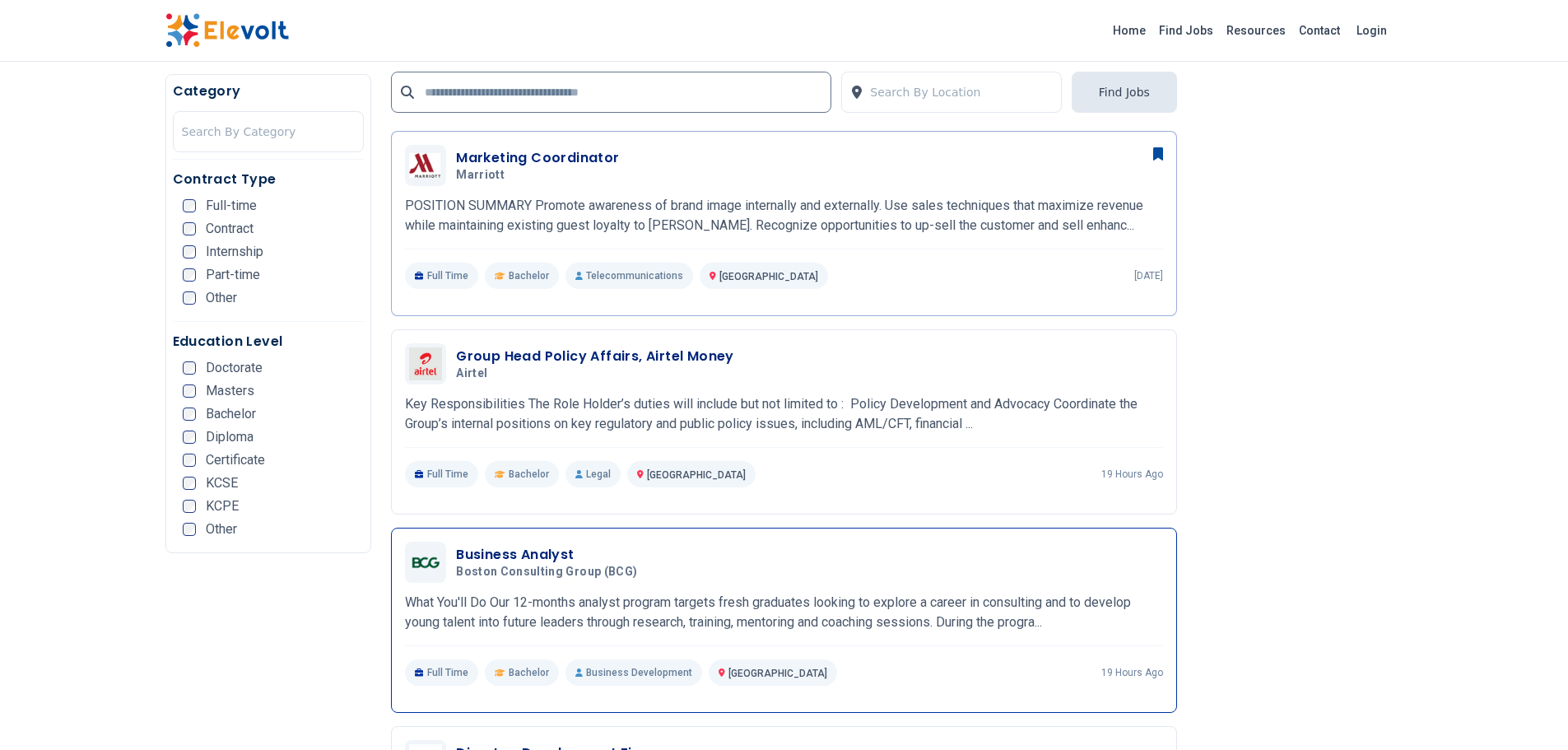
click at [495, 546] on h3 "Business Analyst" at bounding box center [550, 555] width 188 height 20
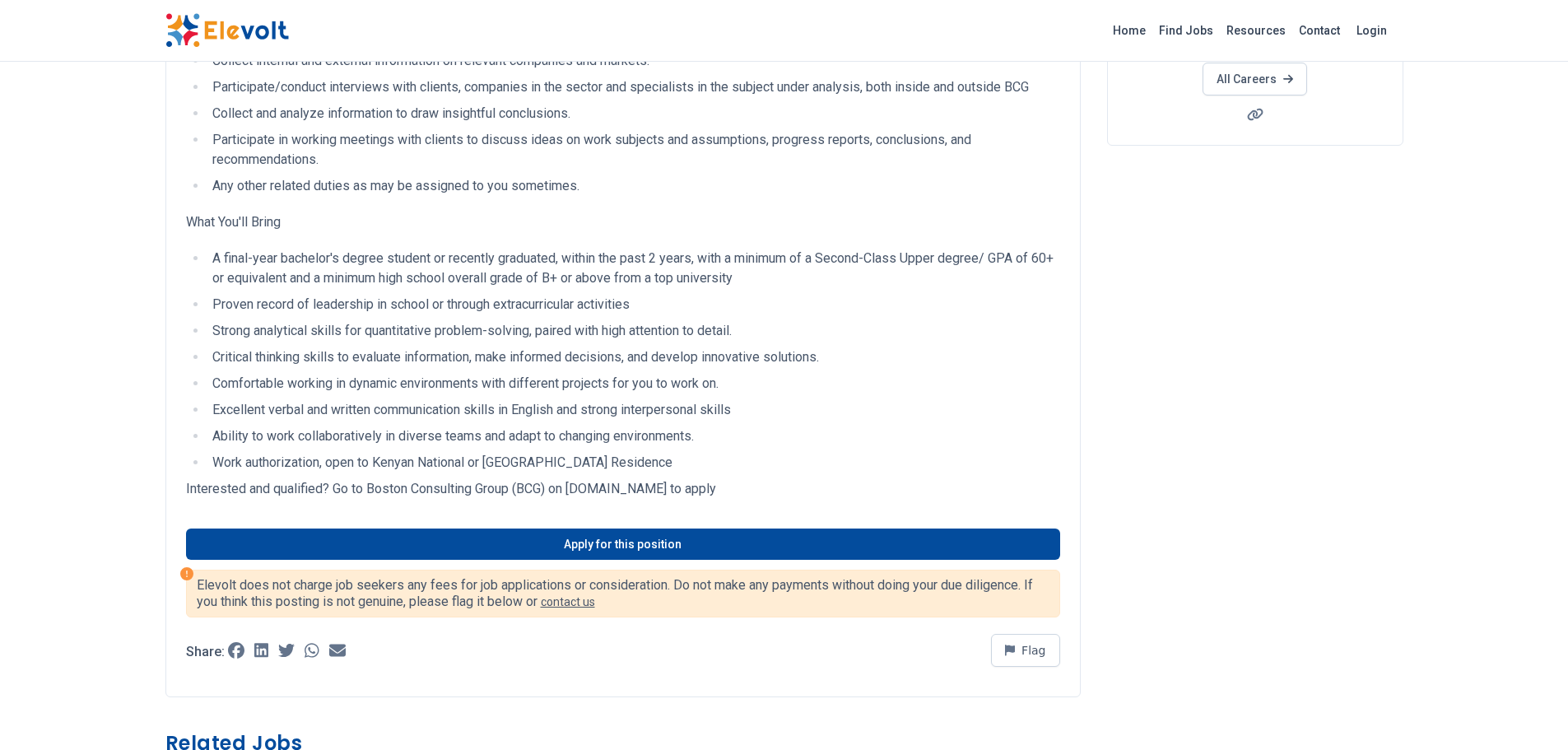
scroll to position [301, 0]
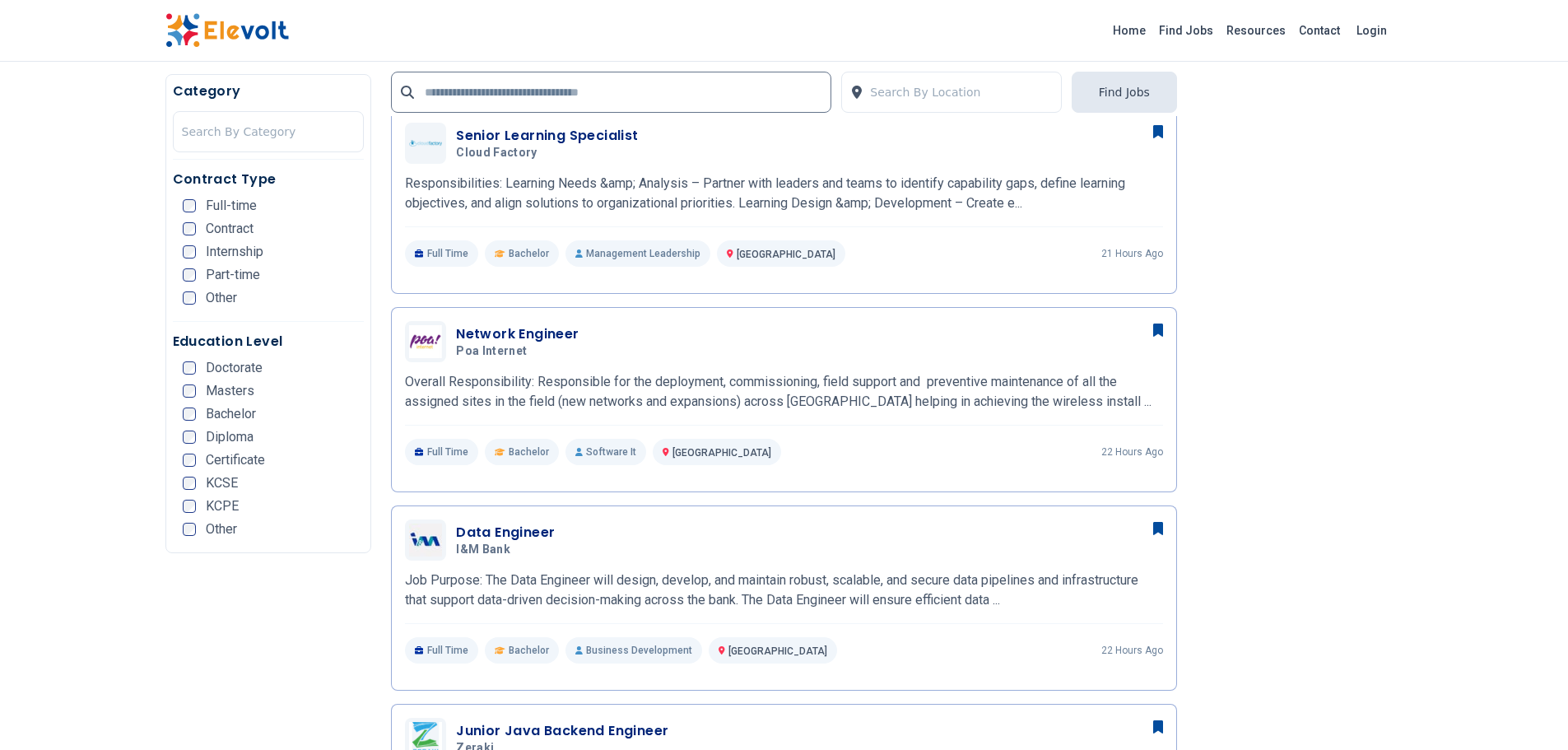
scroll to position [593, 0]
